Goal: Information Seeking & Learning: Check status

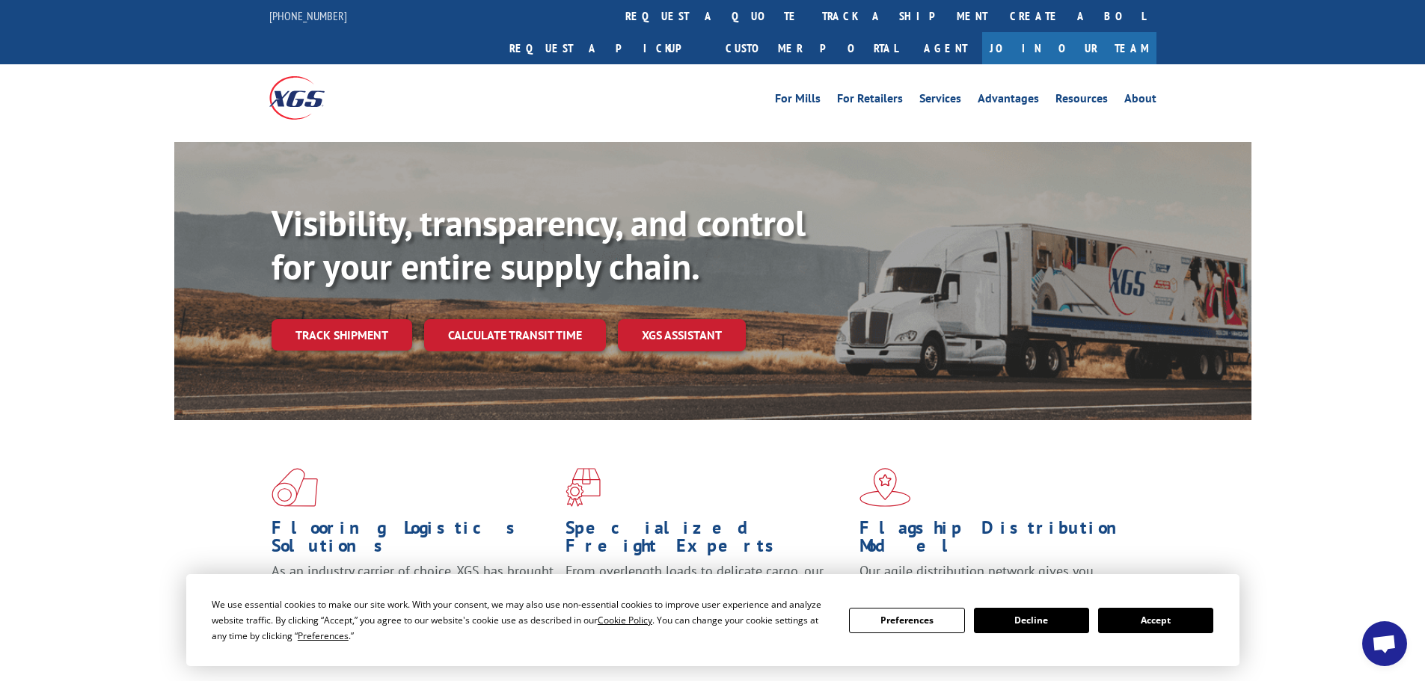
drag, startPoint x: 375, startPoint y: 310, endPoint x: 367, endPoint y: 302, distance: 10.6
click at [374, 319] on link "Track shipment" at bounding box center [341, 334] width 141 height 31
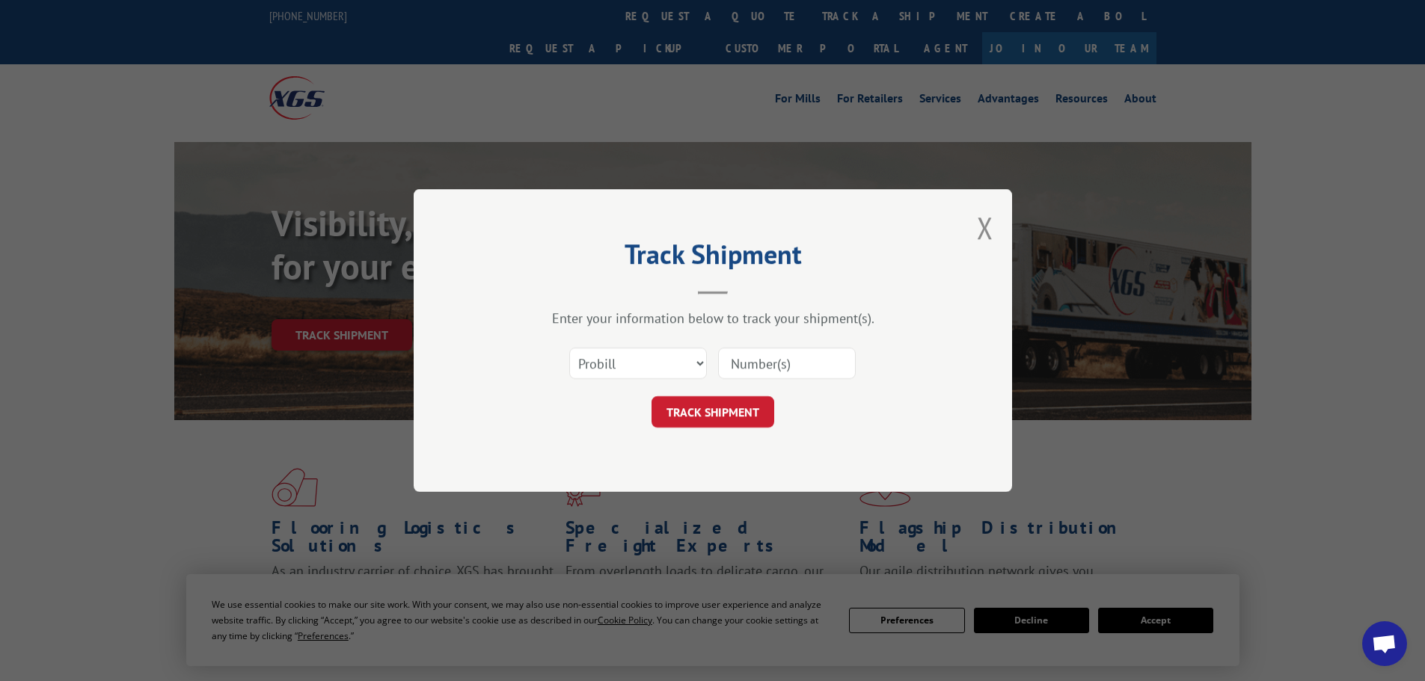
drag, startPoint x: 771, startPoint y: 368, endPoint x: 751, endPoint y: 377, distance: 22.1
click at [772, 365] on input at bounding box center [787, 363] width 138 height 31
paste input "16775930"
type input "16775930"
click at [711, 399] on button "TRACK SHIPMENT" at bounding box center [712, 411] width 123 height 31
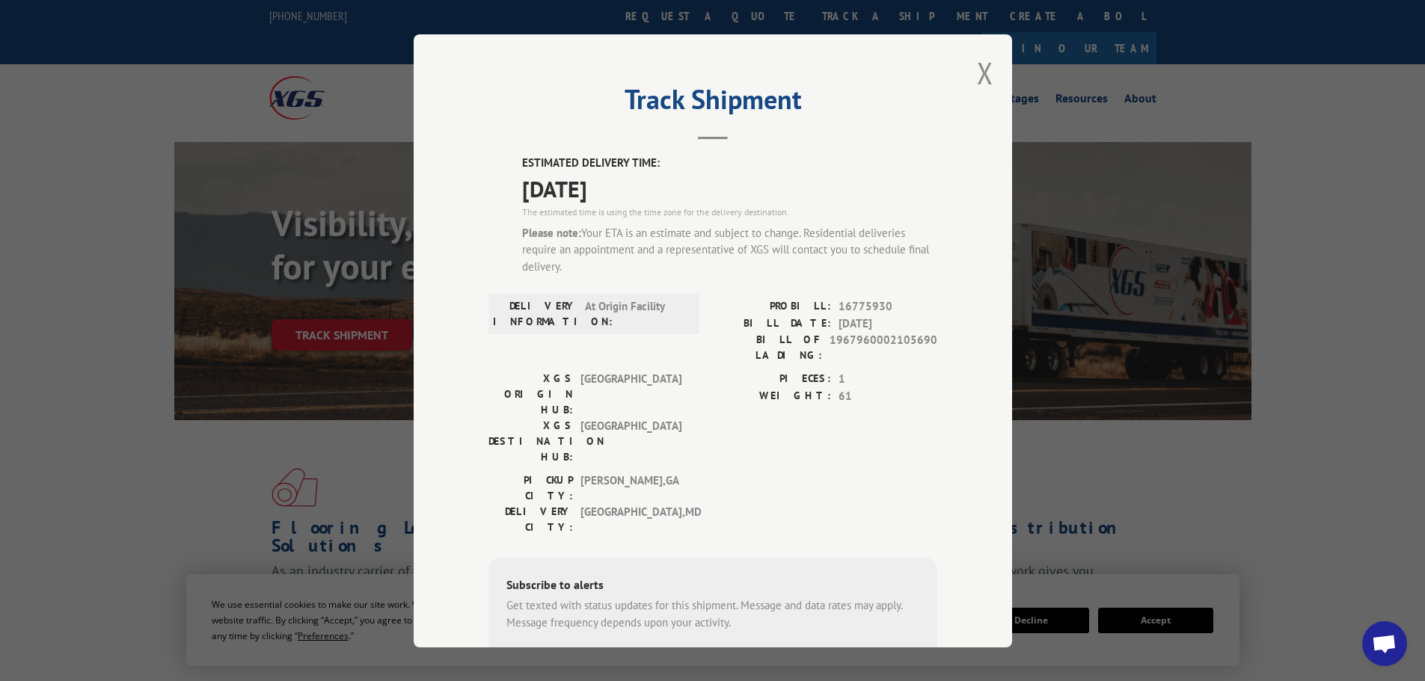
click at [966, 68] on div "Track Shipment ESTIMATED DELIVERY TIME: [DATE] The estimated time is using the …" at bounding box center [713, 340] width 598 height 613
click at [977, 70] on button "Close modal" at bounding box center [985, 73] width 16 height 40
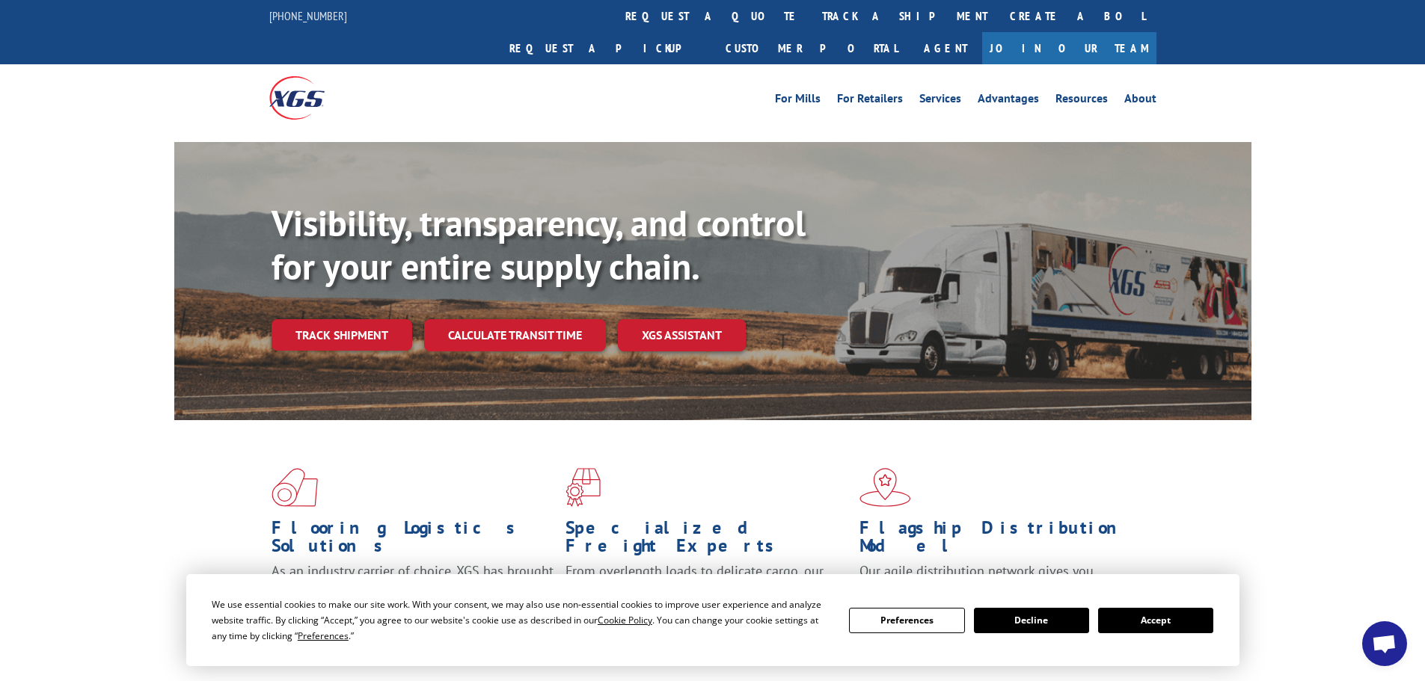
drag, startPoint x: 355, startPoint y: 303, endPoint x: 340, endPoint y: 303, distance: 15.0
click at [355, 319] on link "Track shipment" at bounding box center [341, 334] width 141 height 31
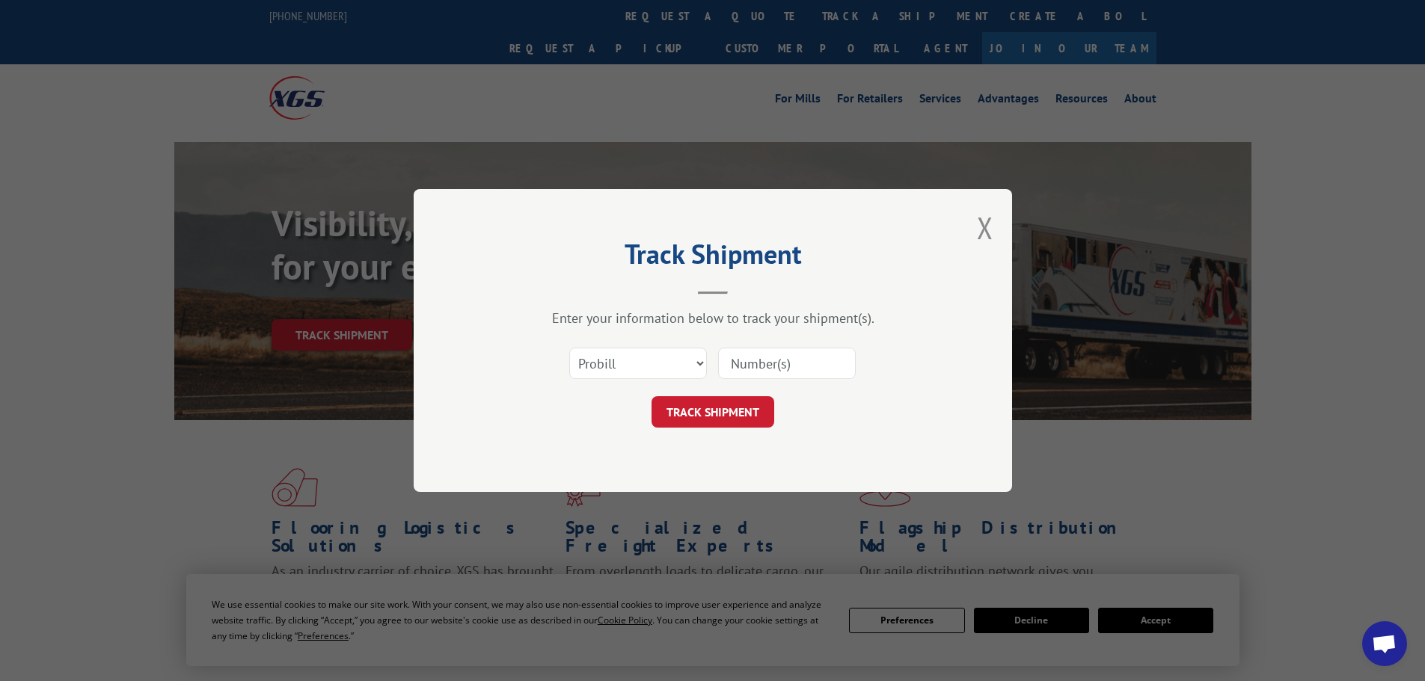
drag, startPoint x: 749, startPoint y: 363, endPoint x: 739, endPoint y: 380, distance: 19.1
click at [751, 363] on input at bounding box center [787, 363] width 138 height 31
paste input "16775930"
type input "16775930"
click at [726, 393] on form "Select category... Probill BOL PO 16775930 TRACK SHIPMENT" at bounding box center [712, 383] width 449 height 89
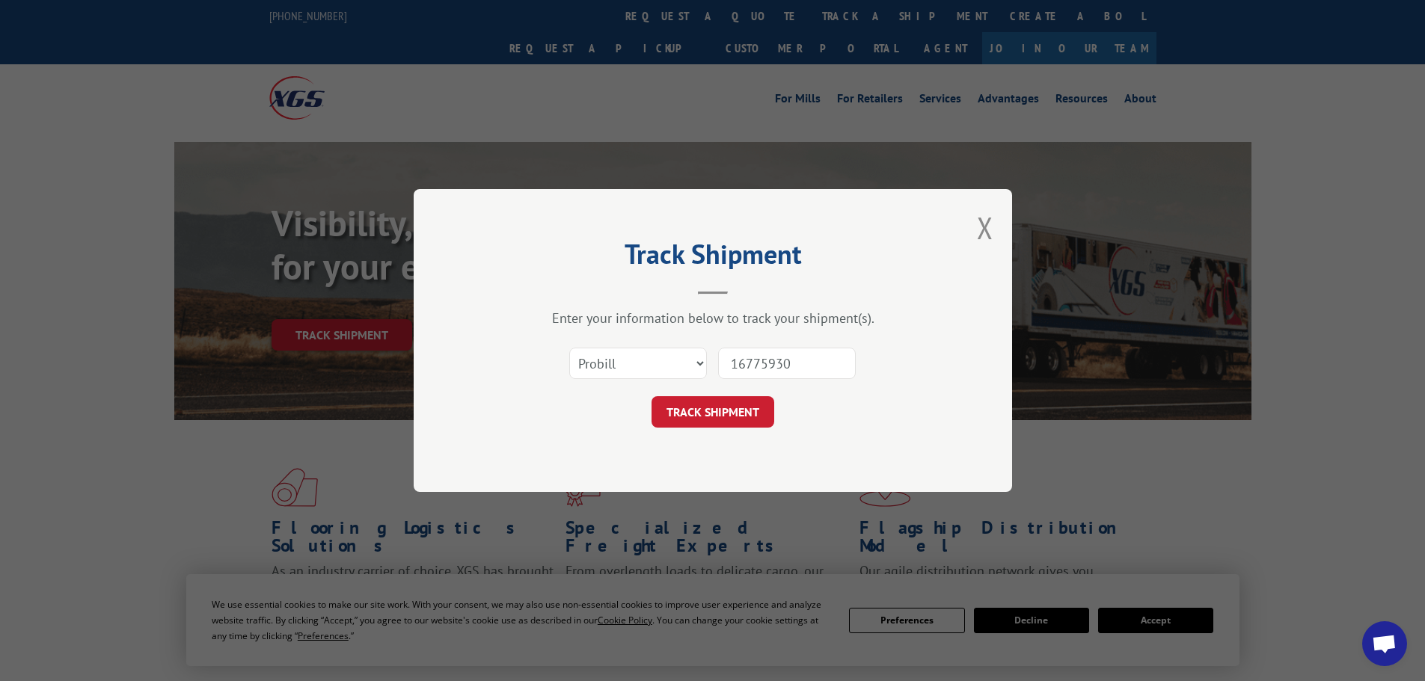
click at [719, 400] on button "TRACK SHIPMENT" at bounding box center [712, 411] width 123 height 31
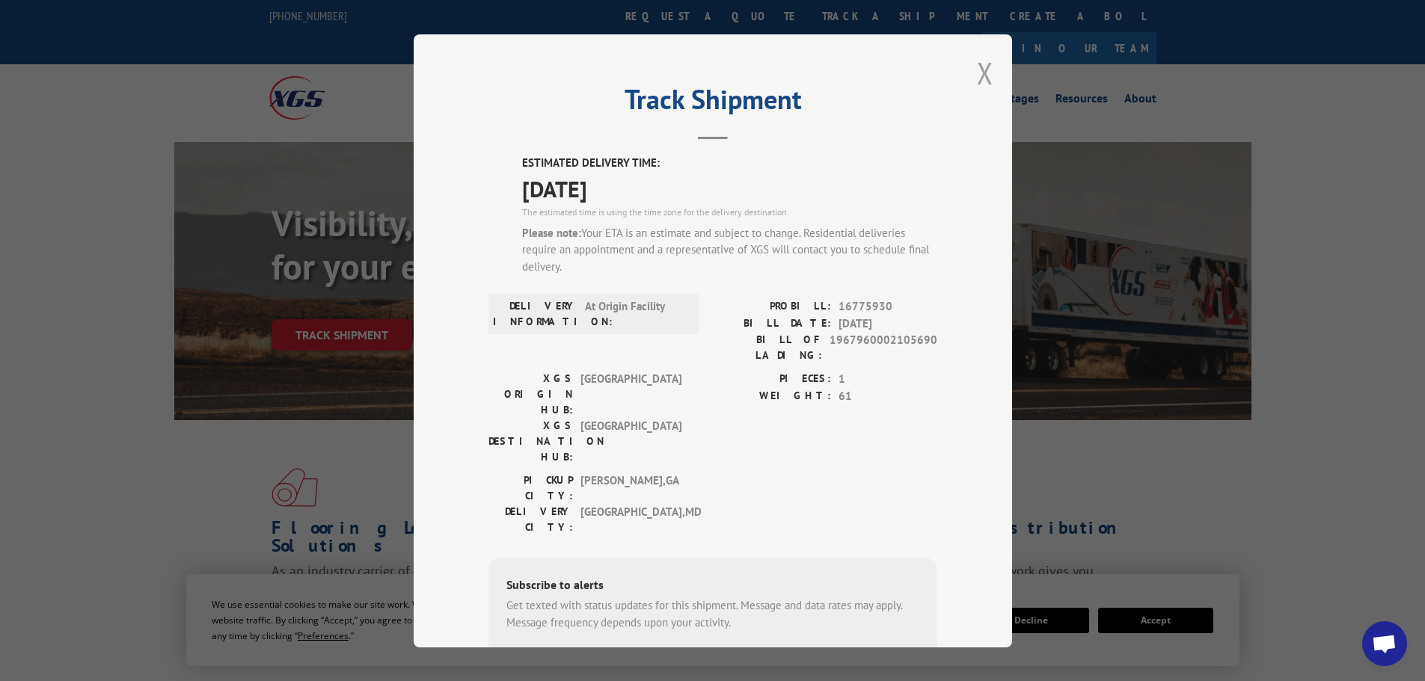
click at [980, 72] on button "Close modal" at bounding box center [985, 73] width 16 height 40
